Goal: Navigation & Orientation: Find specific page/section

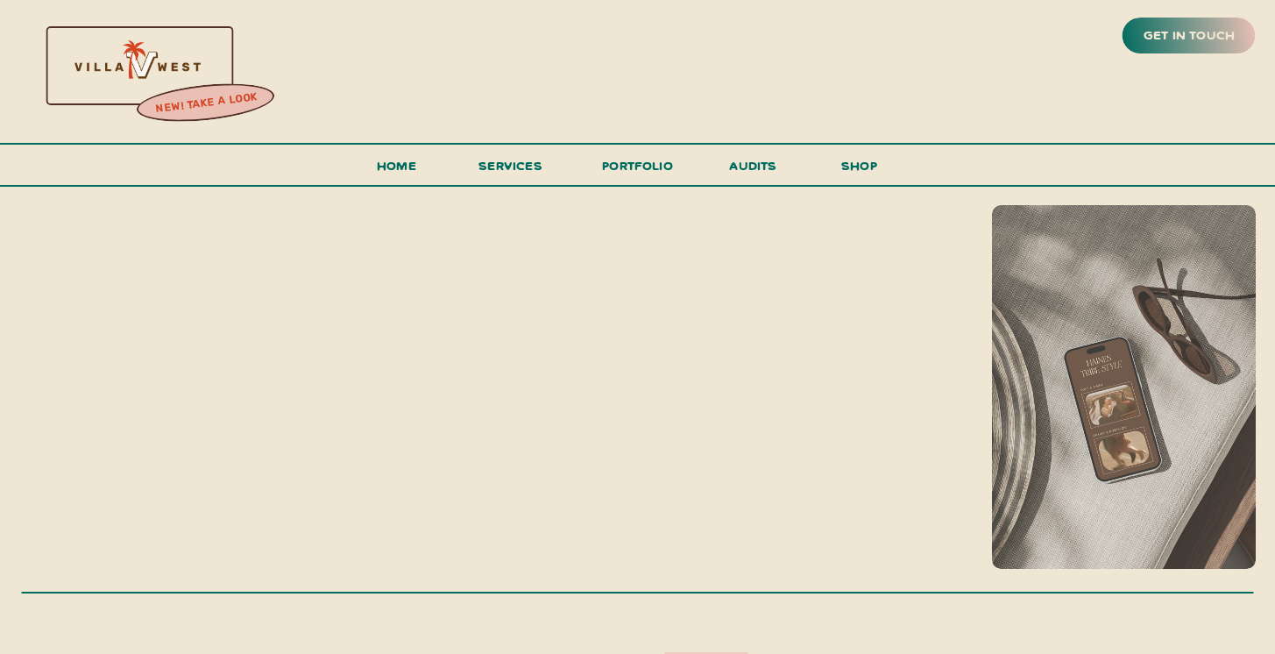
click at [167, 66] on div at bounding box center [135, 64] width 377 height 161
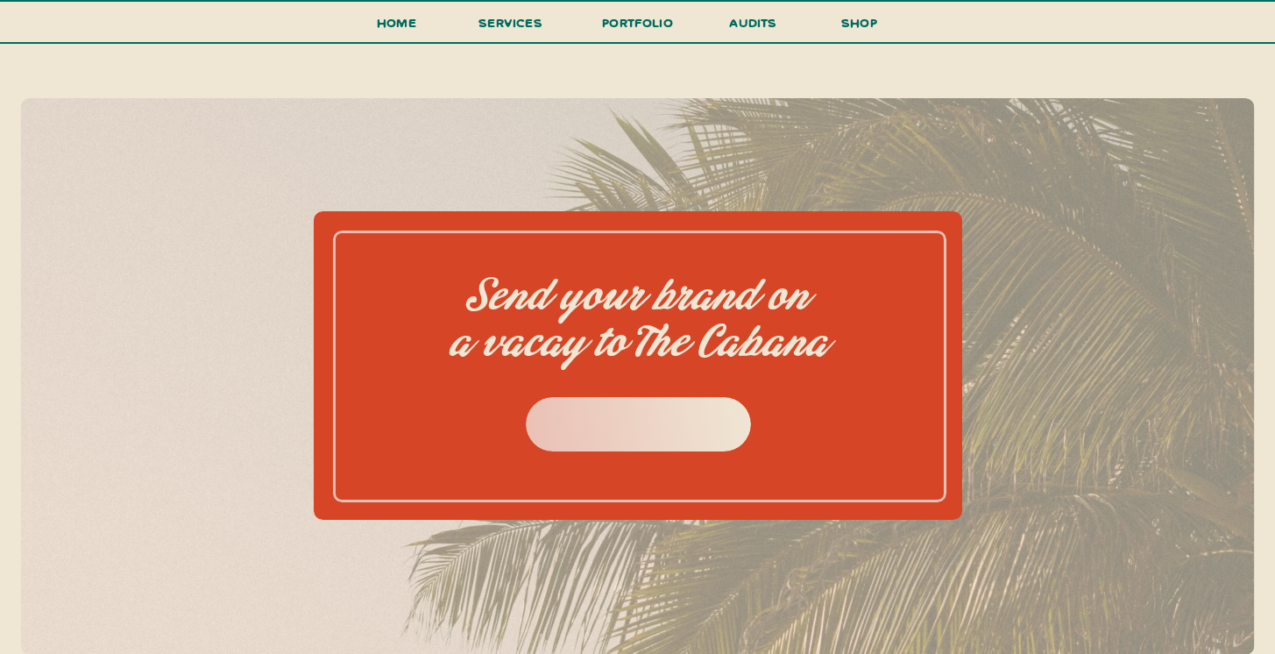
scroll to position [7662, 0]
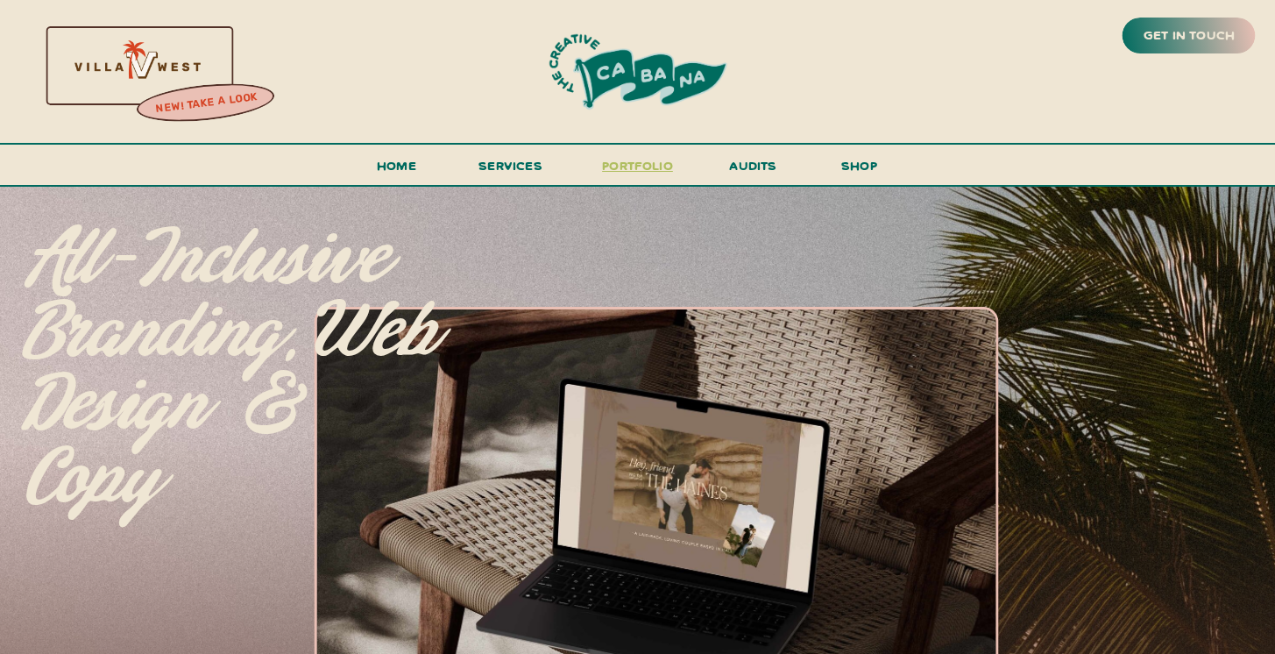
click at [672, 158] on h3 "portfolio" at bounding box center [638, 170] width 82 height 32
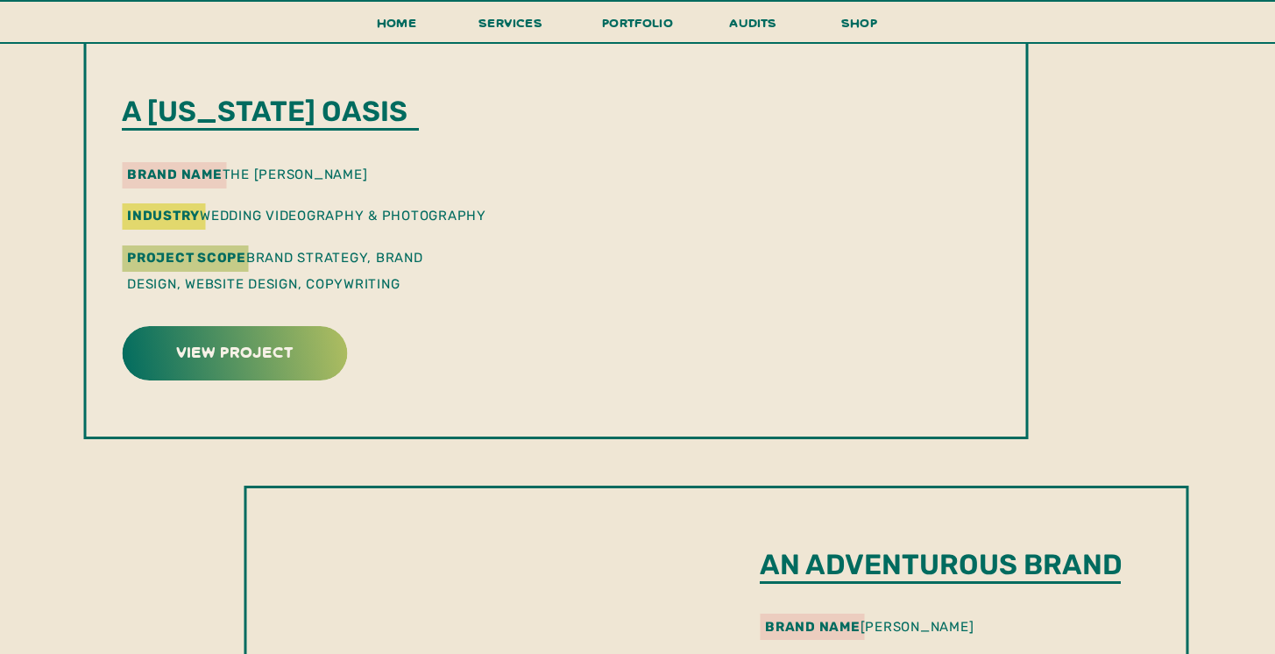
scroll to position [1440, 0]
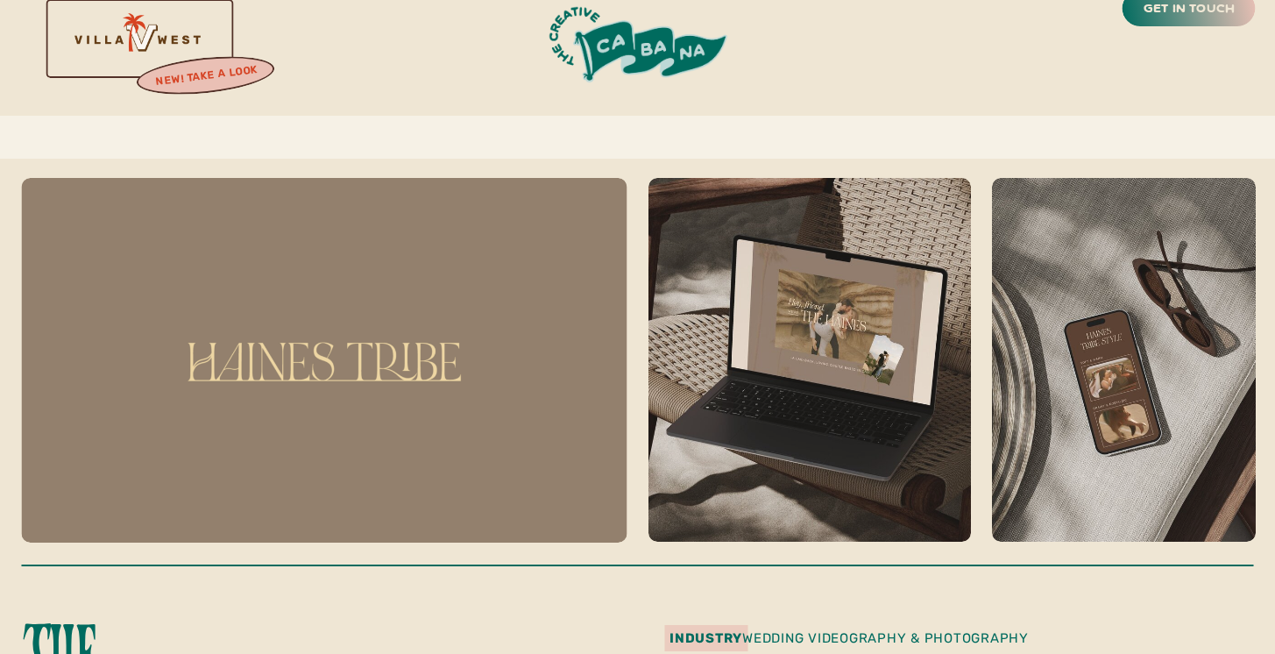
scroll to position [287, 0]
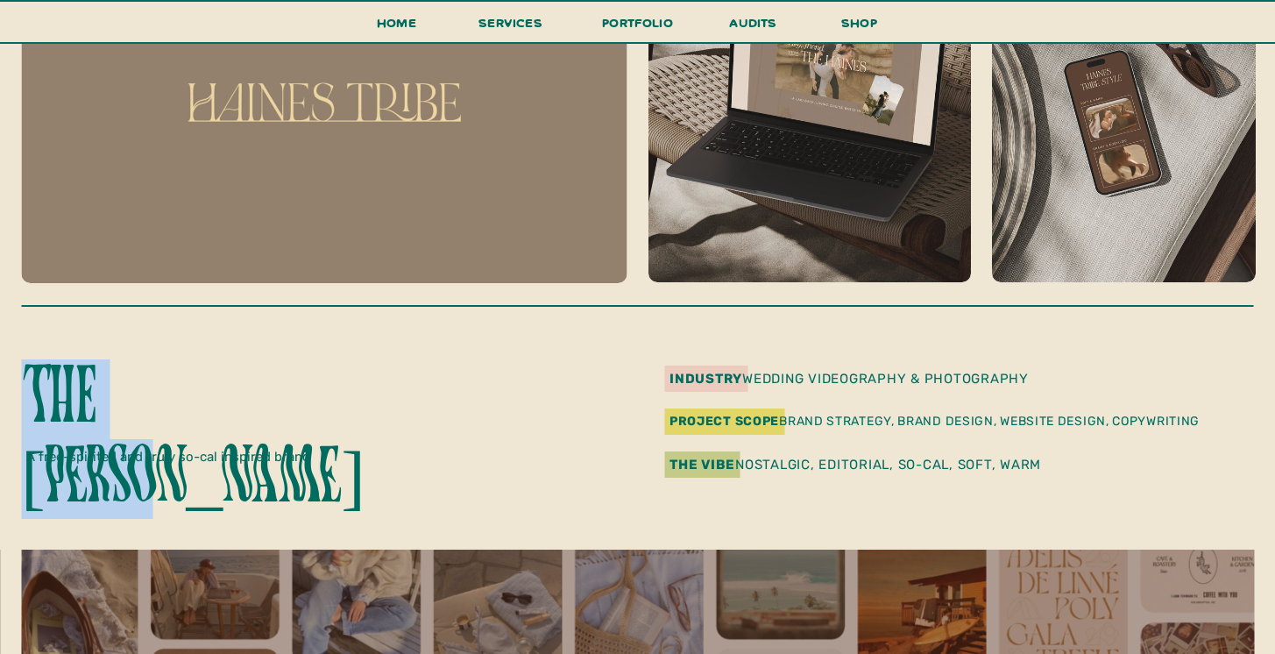
drag, startPoint x: 25, startPoint y: 401, endPoint x: 298, endPoint y: 394, distance: 273.5
click at [298, 394] on p "The [PERSON_NAME]" at bounding box center [212, 397] width 382 height 77
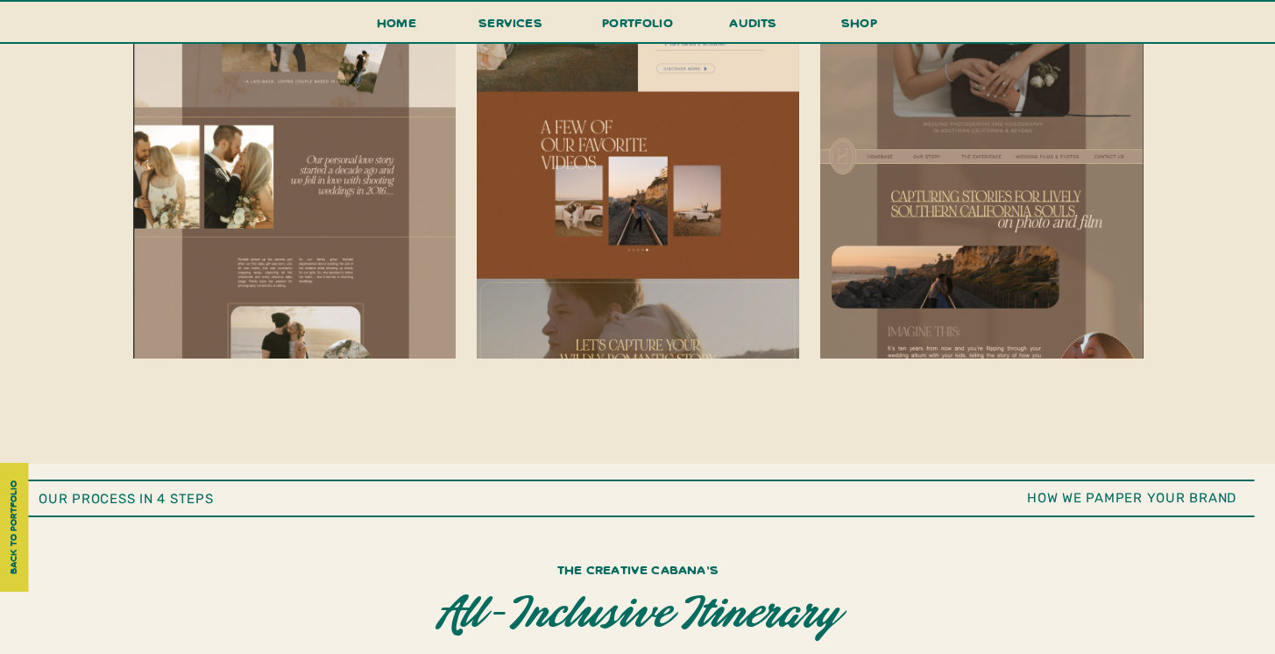
scroll to position [3587, 0]
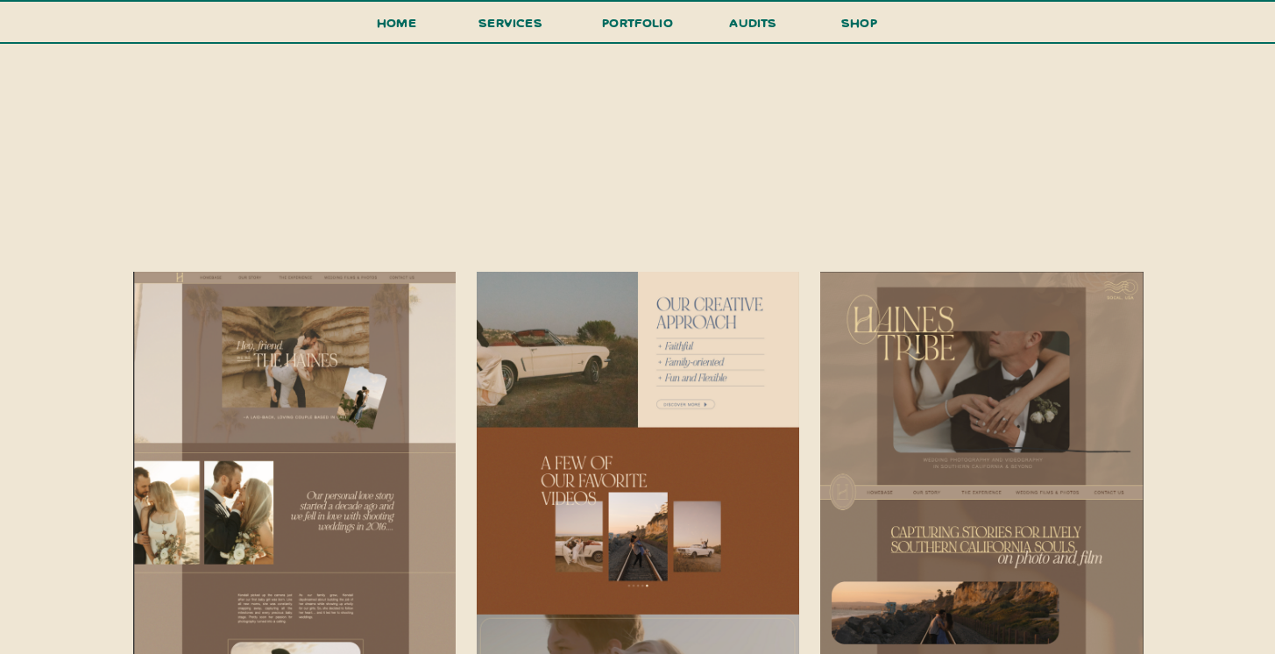
click at [669, 334] on div at bounding box center [638, 483] width 322 height 422
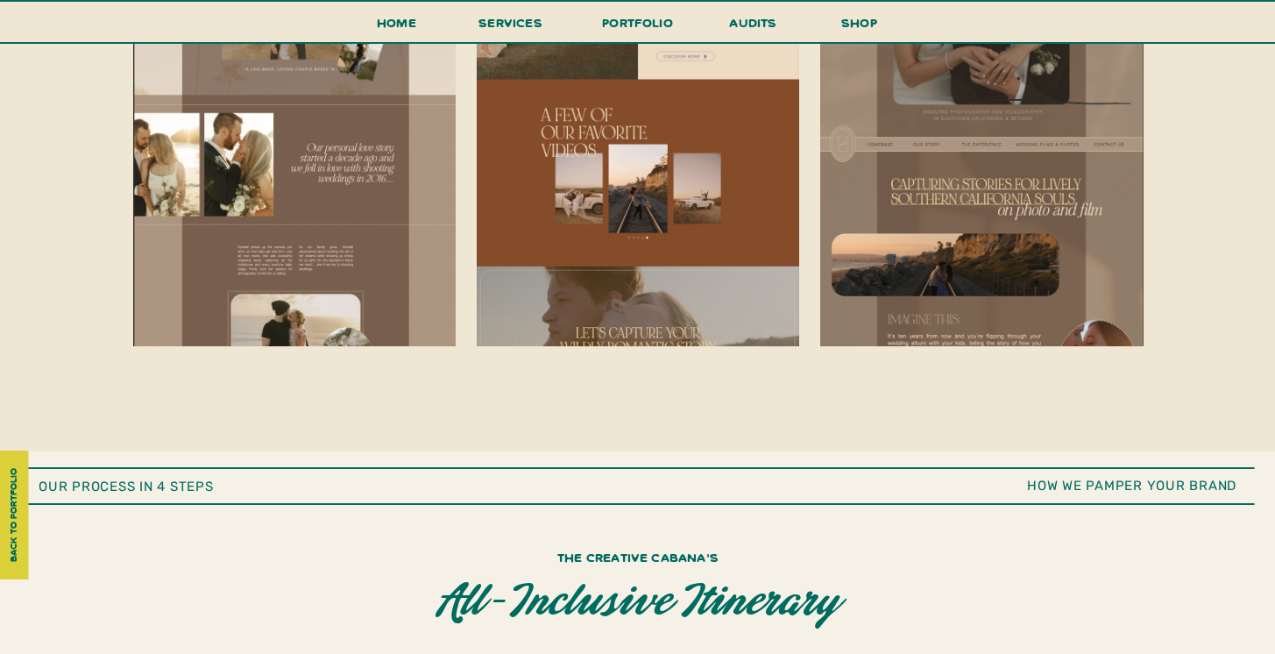
scroll to position [3770, 0]
